Goal: Task Accomplishment & Management: Manage account settings

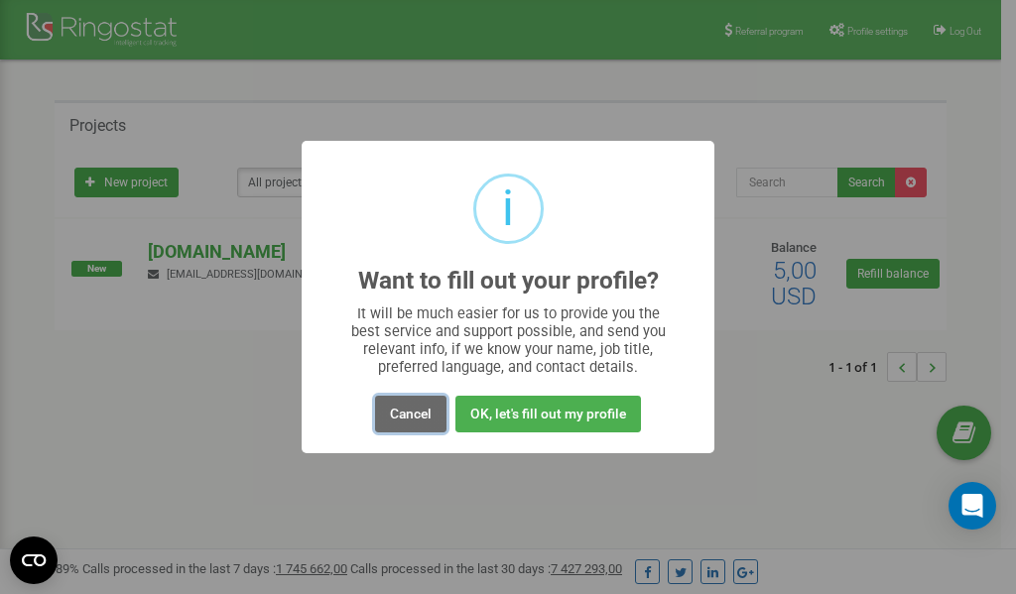
click at [414, 416] on button "Cancel" at bounding box center [410, 414] width 71 height 37
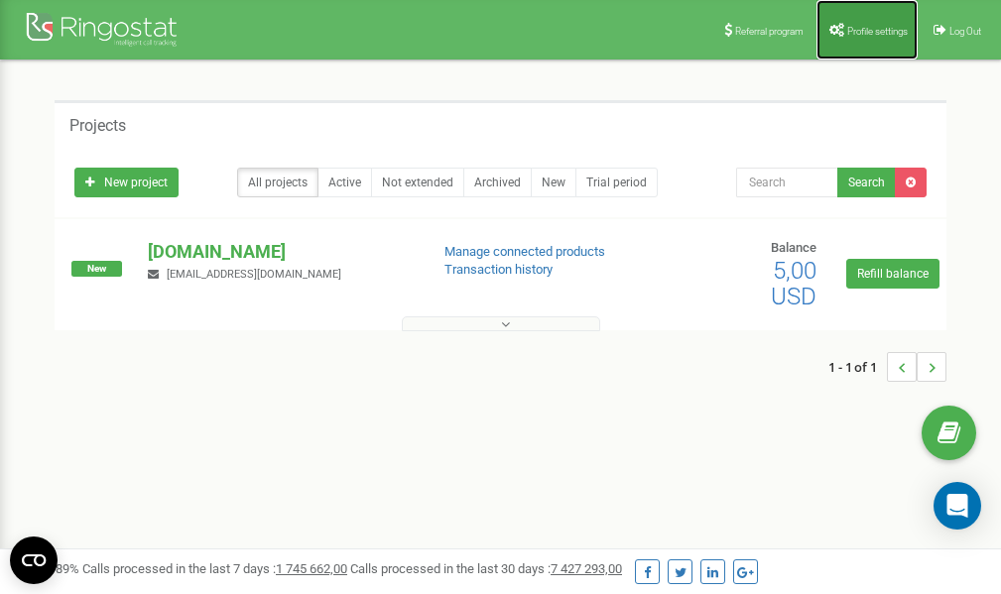
click at [867, 32] on span "Profile settings" at bounding box center [877, 31] width 61 height 11
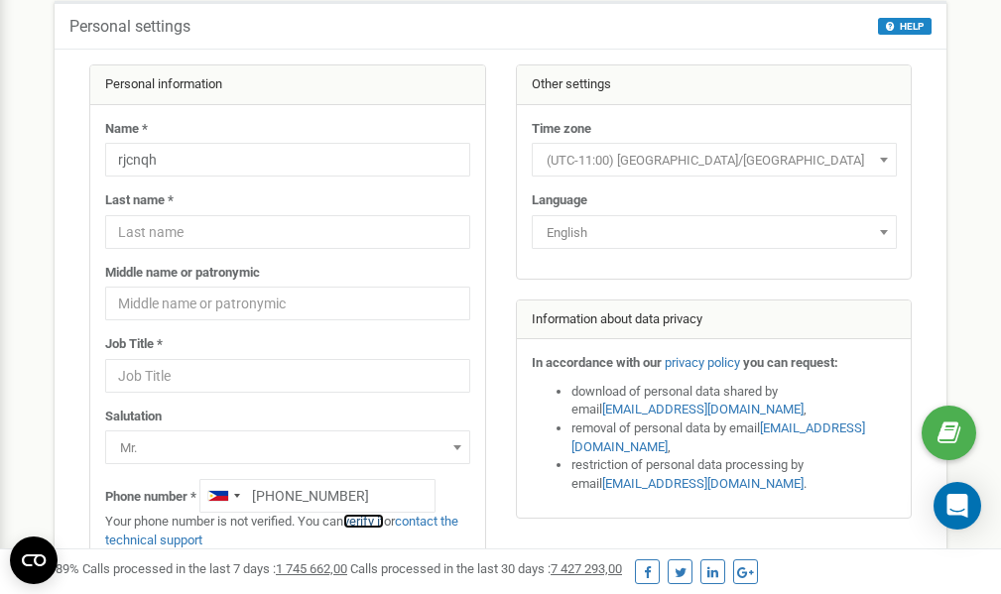
click at [371, 522] on link "verify it" at bounding box center [363, 521] width 41 height 15
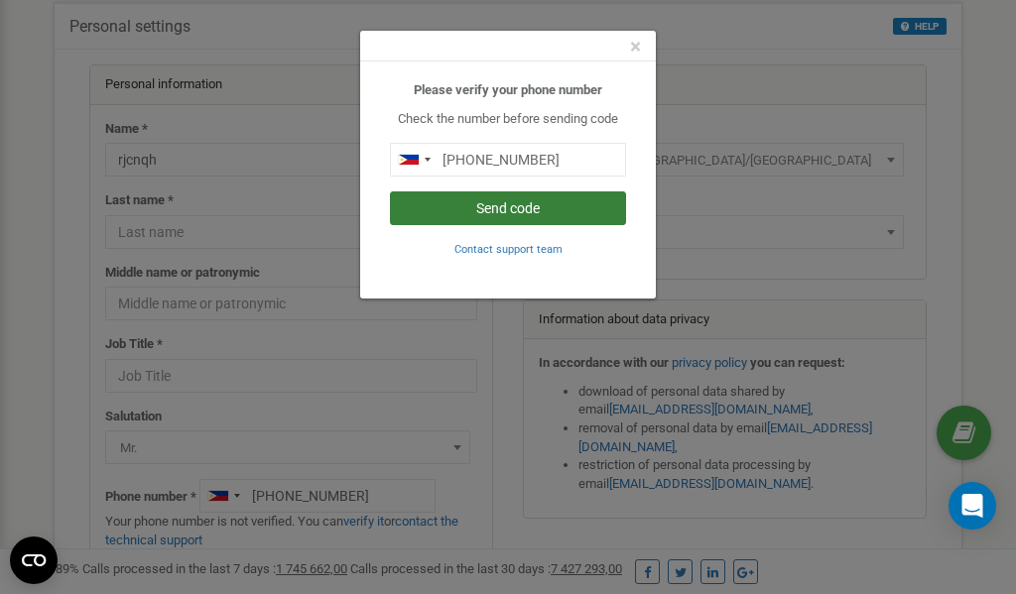
click at [545, 204] on button "Send code" at bounding box center [508, 208] width 236 height 34
